Goal: Find specific page/section: Find specific page/section

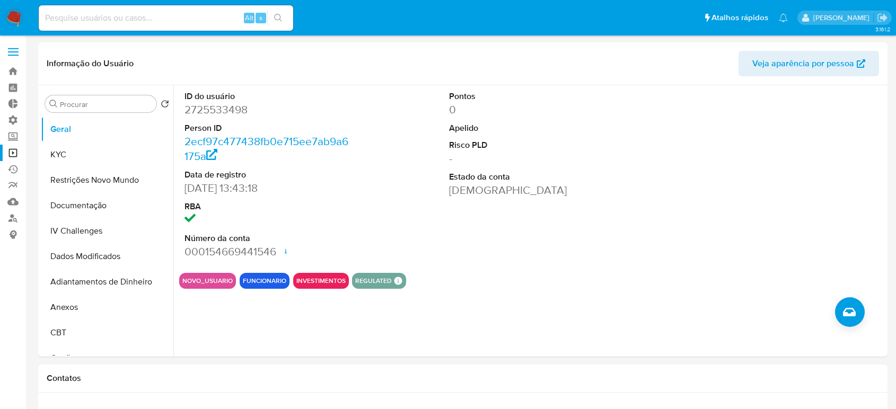
select select "10"
click at [307, 313] on div "ID do usuário 2725533498 Person ID 2ecf97c477438fb0e715ee7ab9a6175a Data de reg…" at bounding box center [529, 221] width 712 height 272
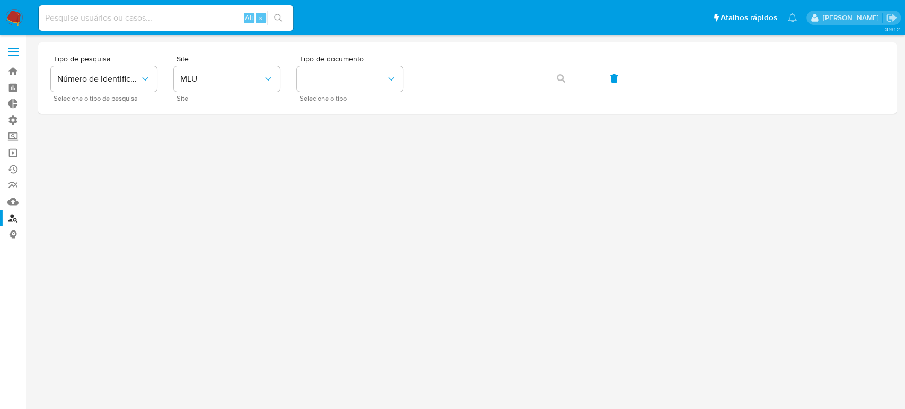
click at [116, 15] on input at bounding box center [166, 18] width 255 height 14
paste input "1777165227"
type input "1777165227"
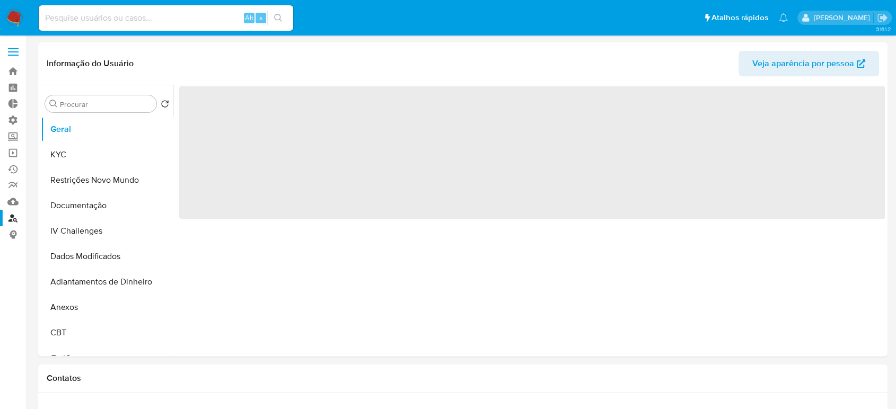
select select "10"
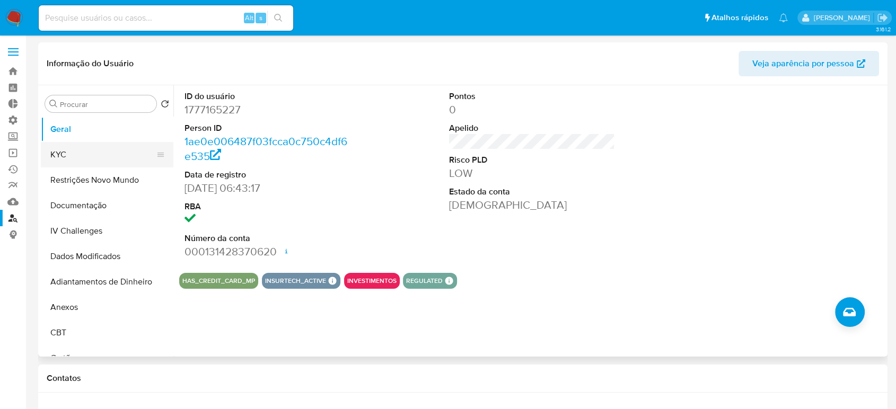
click at [73, 160] on button "KYC" at bounding box center [103, 154] width 124 height 25
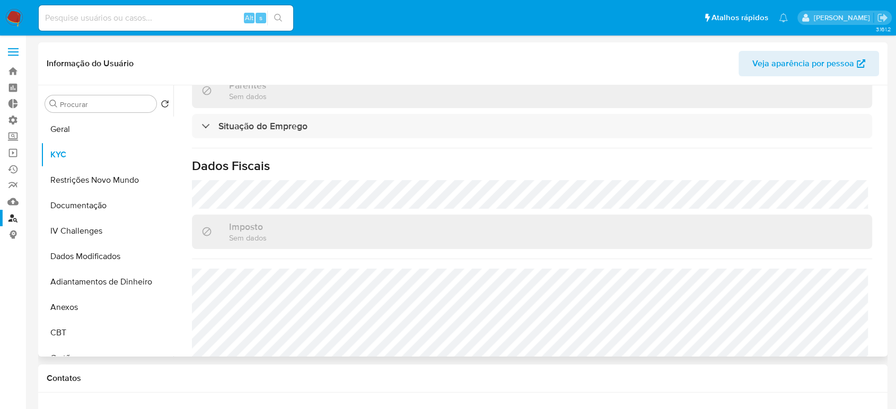
scroll to position [471, 0]
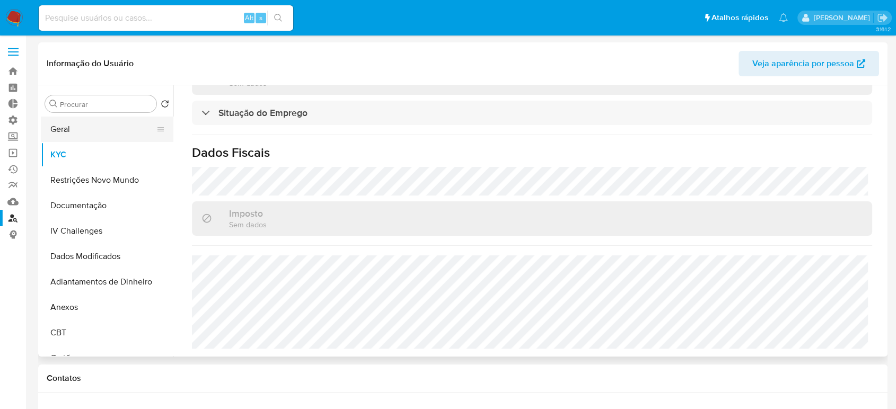
click at [90, 130] on button "Geral" at bounding box center [103, 129] width 124 height 25
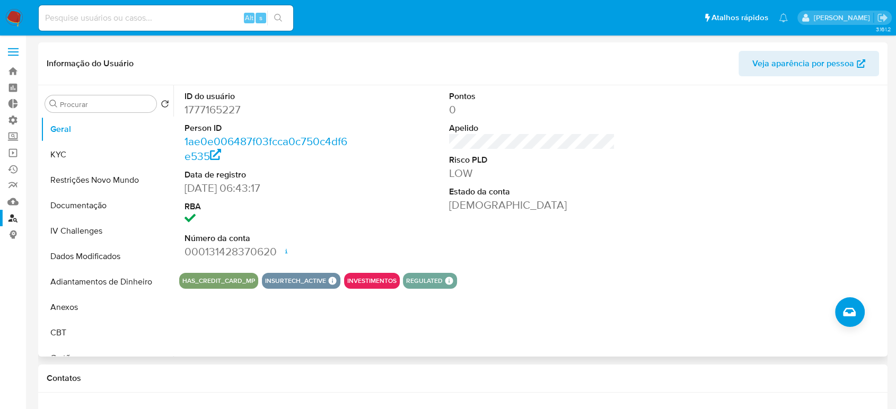
click at [211, 107] on dd "1777165227" at bounding box center [268, 109] width 166 height 15
copy dd "1777165227"
click at [334, 210] on dt "RBA" at bounding box center [268, 207] width 166 height 12
